Goal: Information Seeking & Learning: Learn about a topic

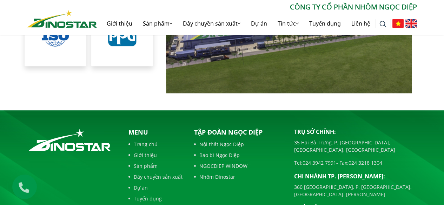
scroll to position [1489, 0]
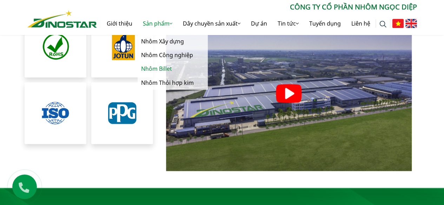
click at [164, 67] on link "Nhôm Billet" at bounding box center [173, 69] width 70 height 14
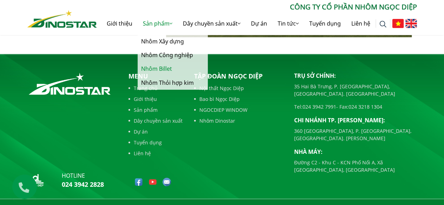
scroll to position [1630, 0]
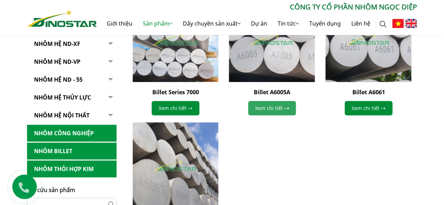
scroll to position [281, 0]
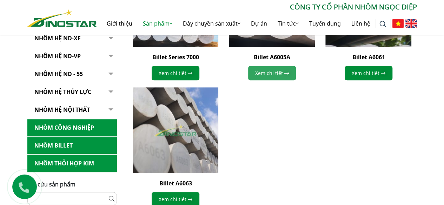
click at [288, 75] on link "Xem chi tiết" at bounding box center [272, 73] width 48 height 14
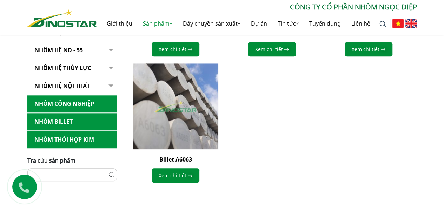
scroll to position [346, 0]
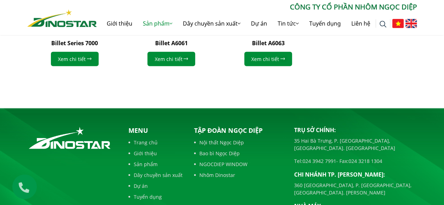
scroll to position [872, 0]
